Goal: Use online tool/utility: Use online tool/utility

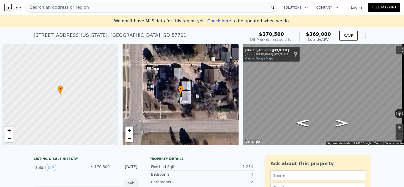
scroll to position [0, 2]
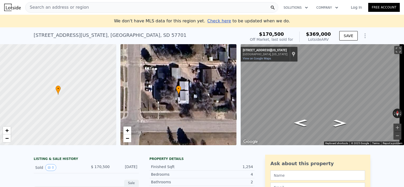
click at [166, 7] on div "Search an address or region" at bounding box center [151, 7] width 253 height 11
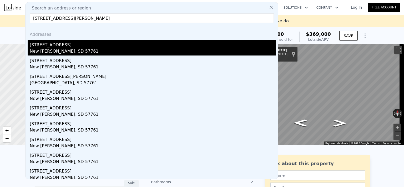
type input "[STREET_ADDRESS][PERSON_NAME]"
click at [146, 52] on div "New [PERSON_NAME], SD 57761" at bounding box center [153, 51] width 246 height 7
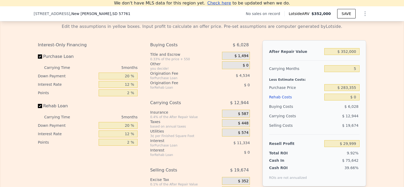
scroll to position [734, 0]
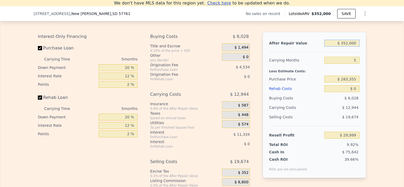
drag, startPoint x: 354, startPoint y: 47, endPoint x: 326, endPoint y: 49, distance: 28.2
click at [326, 47] on input "$ 352,000" at bounding box center [341, 43] width 35 height 7
type input "$ 2"
type input "-$ 302,288"
type input "$ 27"
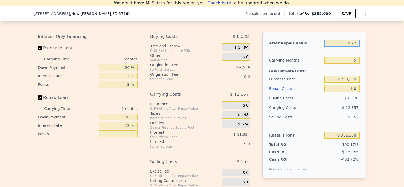
type input "-$ 302,265"
type input "$ 275"
type input "-$ 302,030"
type input "$ 2,750"
type input "-$ 299,695"
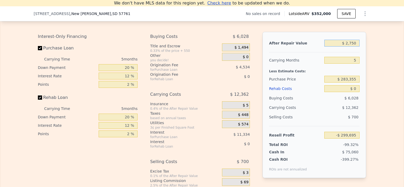
type input "$ 27,500"
type input "-$ 276,332"
type input "$ 275,000"
type input "-$ 42,689"
type input "$ 275,000"
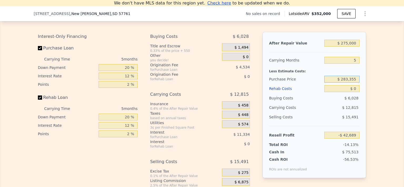
drag, startPoint x: 356, startPoint y: 84, endPoint x: 328, endPoint y: 84, distance: 27.1
click at [328, 83] on input "$ 283,355" at bounding box center [341, 79] width 35 height 7
type input "$ 50,000"
type input "$ 204,512"
click at [355, 92] on input "$ 0" at bounding box center [341, 88] width 35 height 7
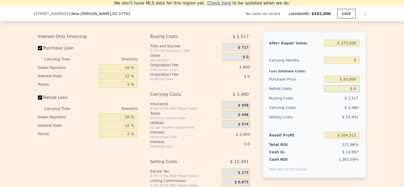
type input "$ 01"
type input "$ 204,511"
type input "$ 015"
type input "$ 204,497"
type input "$ 0150"
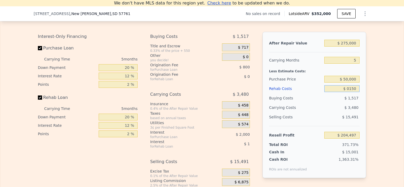
type input "$ 204,355"
type input "$ 01,500"
type input "$ 202,928"
type input "$ 015,000"
type input "$ 188,672"
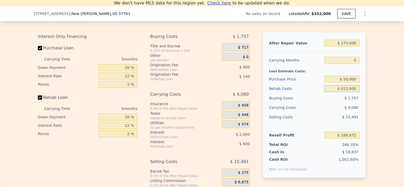
type input "$ 0150,000"
type input "$ 46,112"
type input "$ 10,000"
type input "$ 193,952"
type input "$ 180,000"
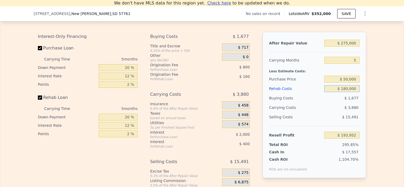
type input "$ 14,432"
type input "$ 10,000"
type input "$ 193,952"
type input "$ 150,000"
type input "$ 46,112"
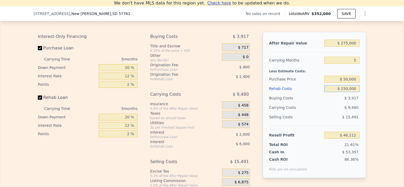
type input "$ 150,000"
click at [379, 102] on div "Edit the assumptions in yellow boxes. Input profit to calculate an offer price.…" at bounding box center [201, 109] width 403 height 196
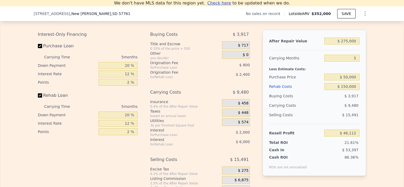
scroll to position [732, 0]
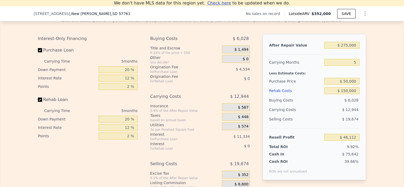
type input "$ 352,000"
type input "$ 0"
type input "$ 29,999"
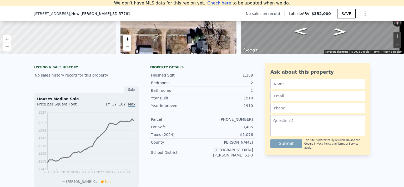
scroll to position [0, 0]
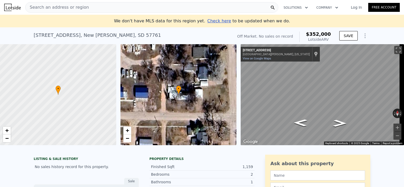
click at [76, 7] on span "Search an address or region" at bounding box center [56, 7] width 63 height 6
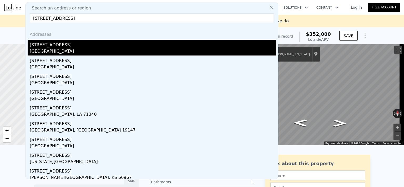
type input "[STREET_ADDRESS]"
click at [123, 52] on div "[GEOGRAPHIC_DATA]" at bounding box center [153, 51] width 246 height 7
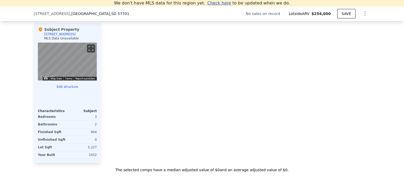
scroll to position [513, 0]
